Goal: Transaction & Acquisition: Purchase product/service

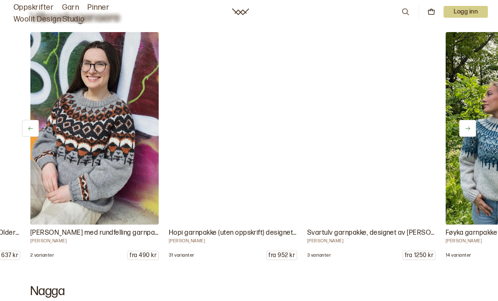
scroll to position [0, 1385]
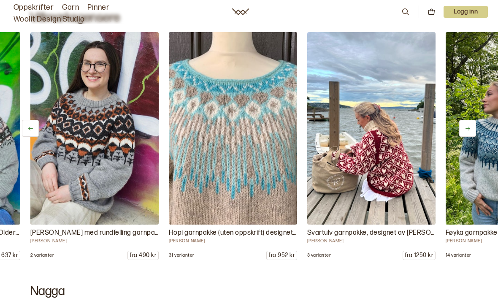
click at [270, 162] on img at bounding box center [232, 128] width 135 height 202
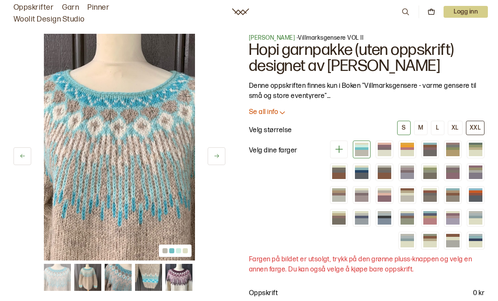
click at [472, 125] on div "XXL" at bounding box center [475, 128] width 11 height 8
click at [384, 154] on div at bounding box center [385, 152] width 14 height 8
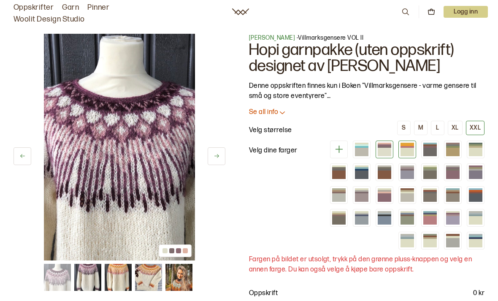
click at [403, 151] on div at bounding box center [408, 152] width 14 height 8
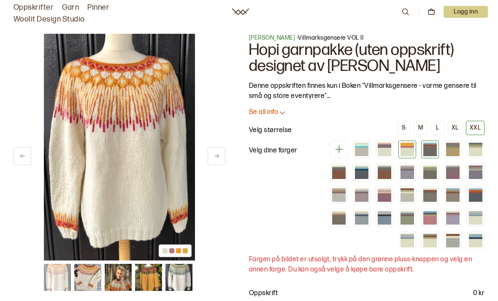
click at [430, 149] on div at bounding box center [430, 152] width 14 height 8
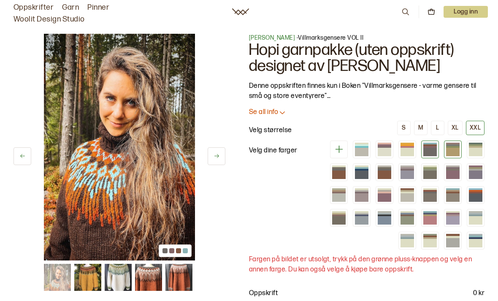
click at [453, 148] on div at bounding box center [453, 152] width 14 height 8
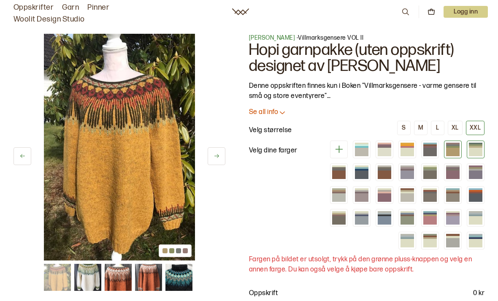
click at [483, 141] on div at bounding box center [476, 150] width 18 height 18
click at [473, 150] on div at bounding box center [476, 152] width 14 height 8
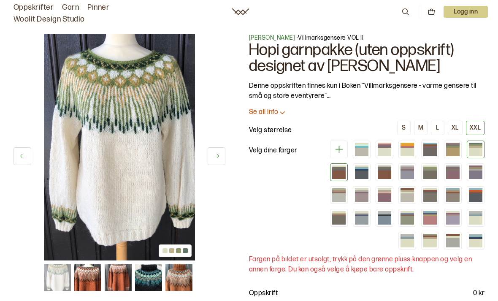
click at [342, 174] on div at bounding box center [339, 175] width 14 height 8
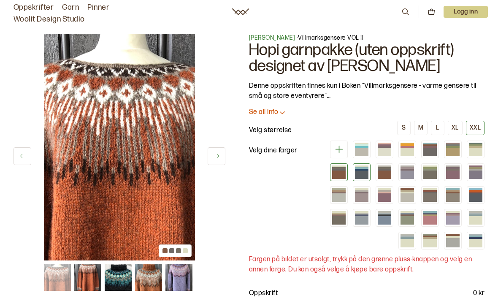
click at [366, 178] on div at bounding box center [362, 175] width 14 height 8
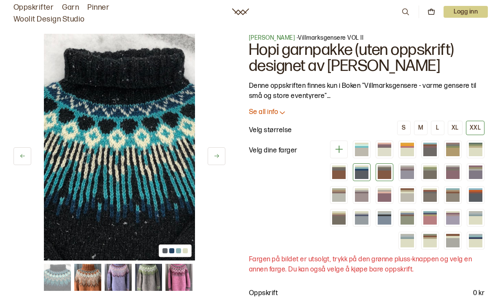
click at [380, 172] on div at bounding box center [385, 175] width 14 height 8
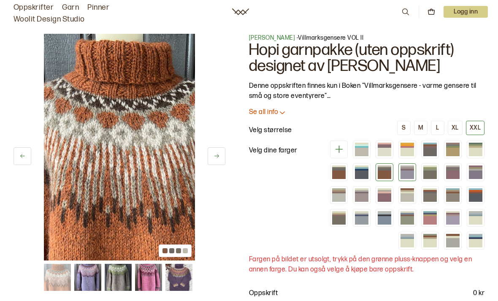
click at [405, 171] on div at bounding box center [408, 175] width 14 height 8
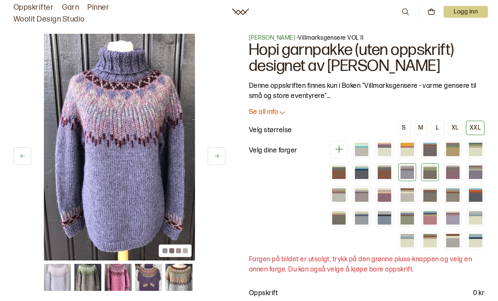
click at [426, 175] on div at bounding box center [430, 175] width 14 height 8
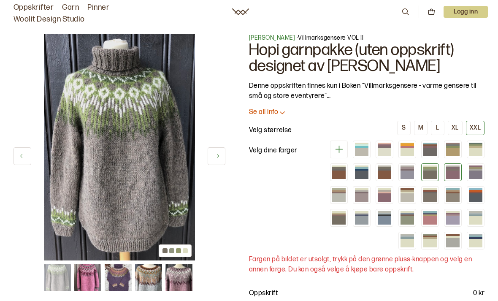
click at [451, 169] on div at bounding box center [453, 170] width 14 height 2
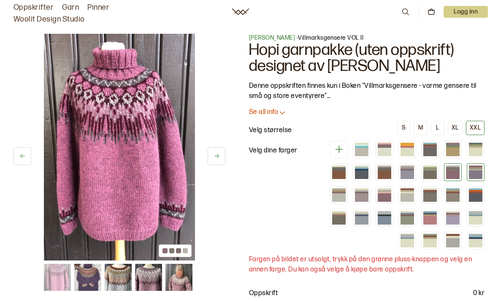
click at [472, 171] on div at bounding box center [476, 175] width 14 height 8
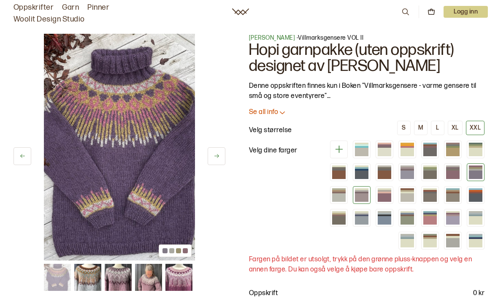
click at [366, 195] on div at bounding box center [362, 197] width 14 height 8
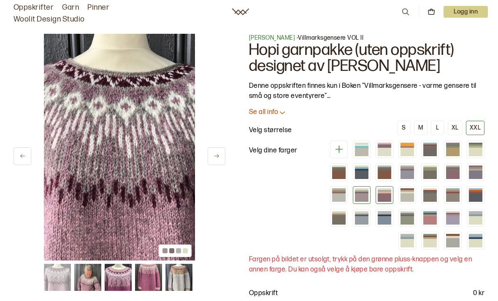
click at [390, 193] on div at bounding box center [385, 197] width 14 height 8
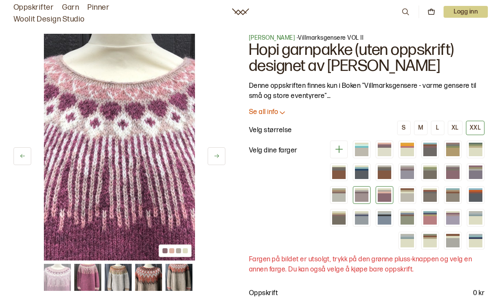
click at [362, 200] on div at bounding box center [362, 197] width 14 height 8
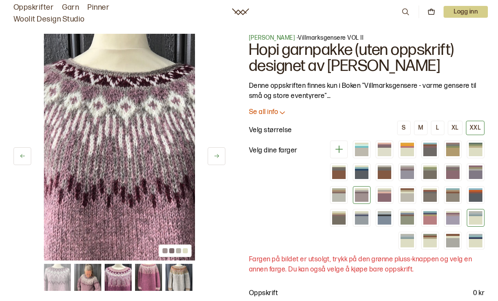
click at [469, 216] on div at bounding box center [476, 220] width 14 height 8
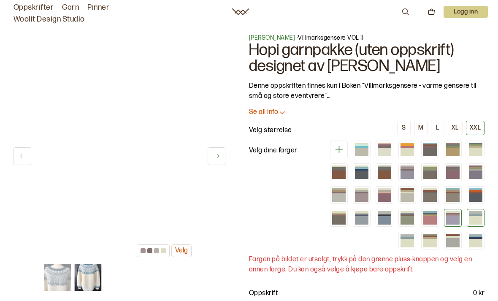
click at [450, 216] on div at bounding box center [453, 220] width 14 height 8
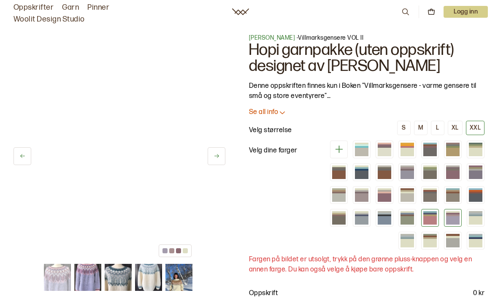
click at [425, 224] on div at bounding box center [430, 220] width 14 height 8
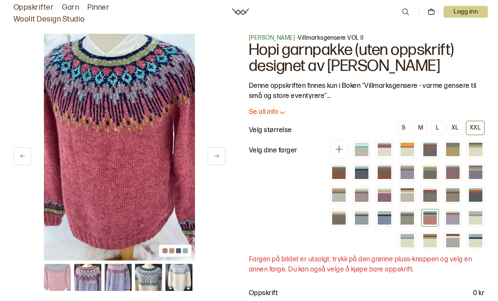
click at [440, 208] on div at bounding box center [404, 195] width 162 height 109
click at [450, 214] on div at bounding box center [453, 215] width 14 height 2
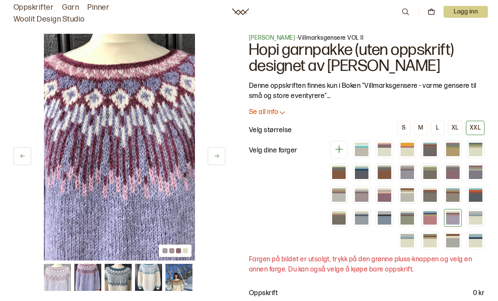
click at [30, 8] on link "Oppskrifter" at bounding box center [34, 8] width 40 height 12
